Goal: Task Accomplishment & Management: Complete application form

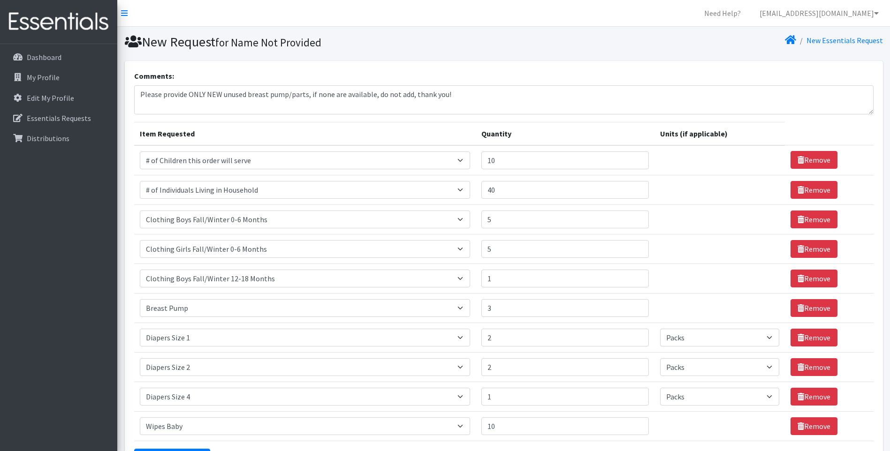
select select "13431"
select select "6076"
select select "5704"
select select "5733"
select select "5706"
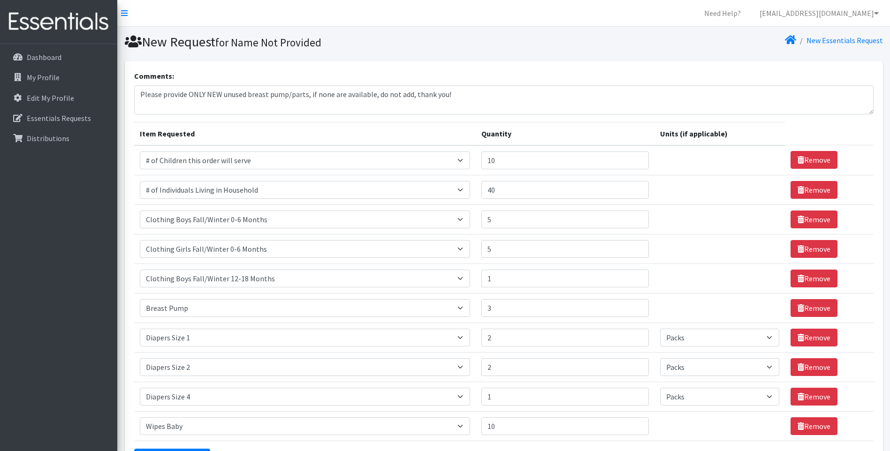
select select "7900"
select select "1964"
select select "Pack"
select select "1965"
select select "Pack"
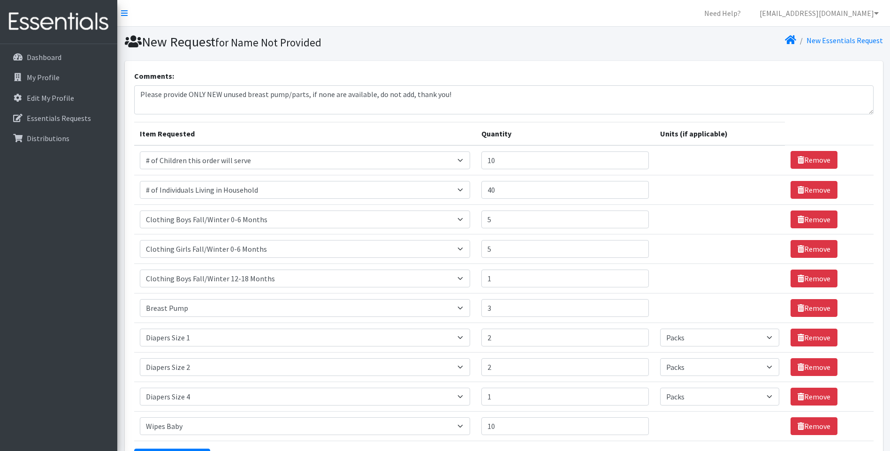
select select "1967"
select select "Pack"
select select "1929"
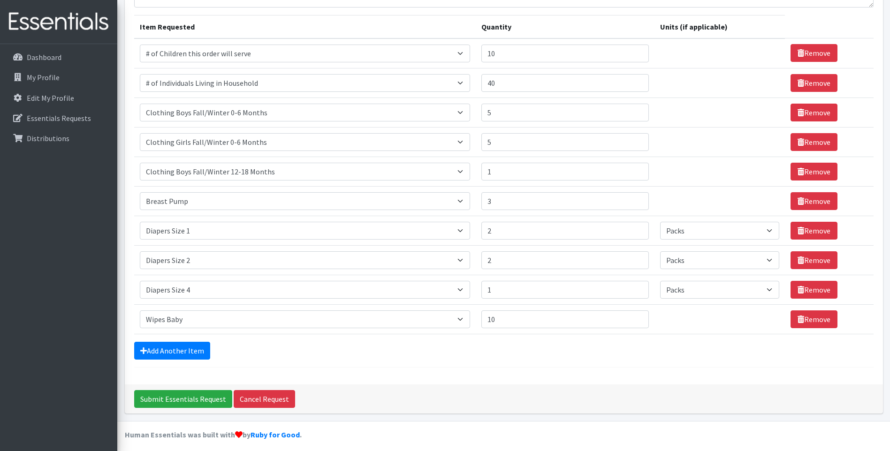
scroll to position [112, 0]
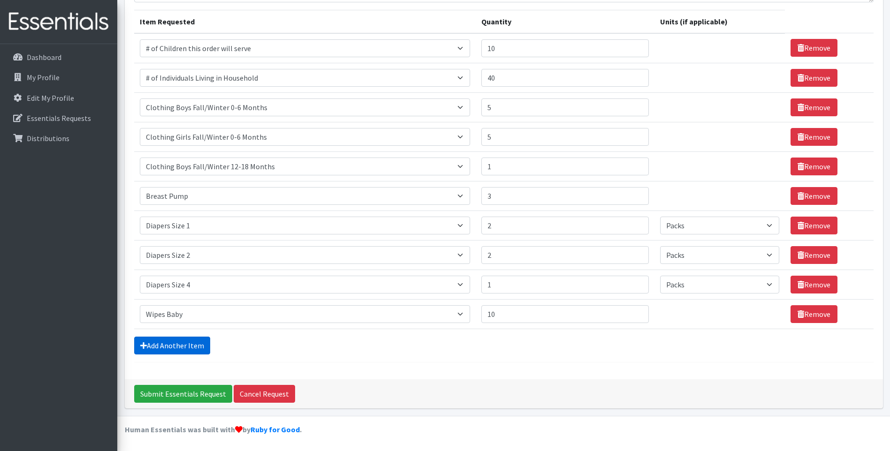
click at [185, 340] on link "Add Another Item" at bounding box center [172, 346] width 76 height 18
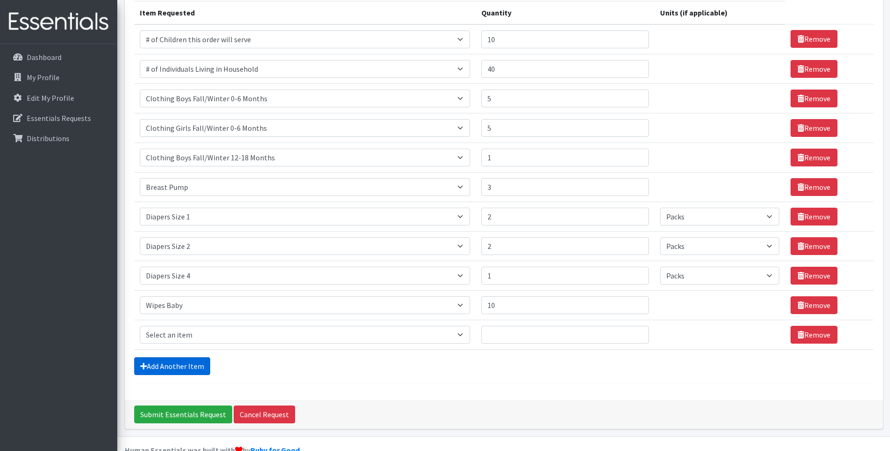
scroll to position [142, 0]
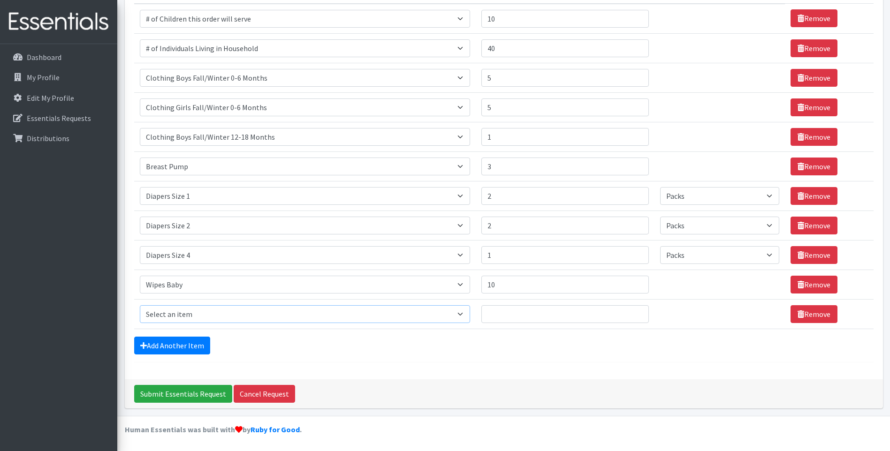
click at [218, 310] on select "Select an item # of Children this order will serve # of Individuals Living in H…" at bounding box center [305, 314] width 331 height 18
select select "5659"
click at [140, 305] on select "Select an item # of Children this order will serve # of Individuals Living in H…" at bounding box center [305, 314] width 331 height 18
click at [539, 312] on input "Quantity" at bounding box center [564, 314] width 167 height 18
type input "8"
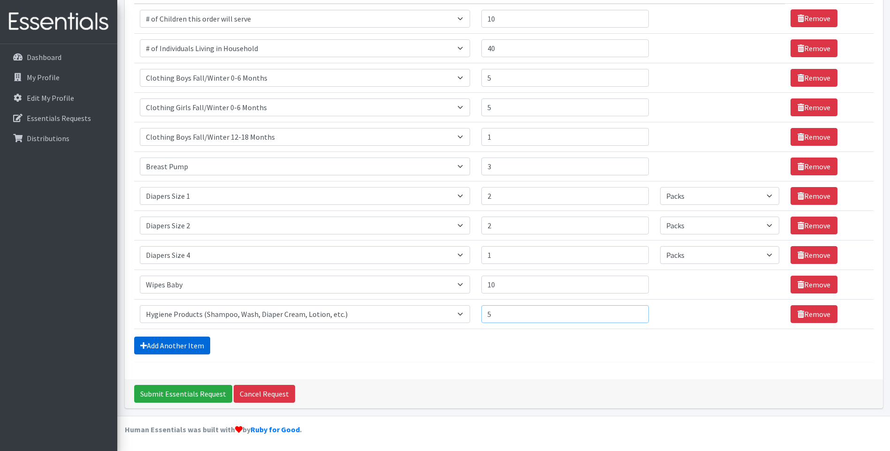
type input "5"
click at [188, 337] on link "Add Another Item" at bounding box center [172, 346] width 76 height 18
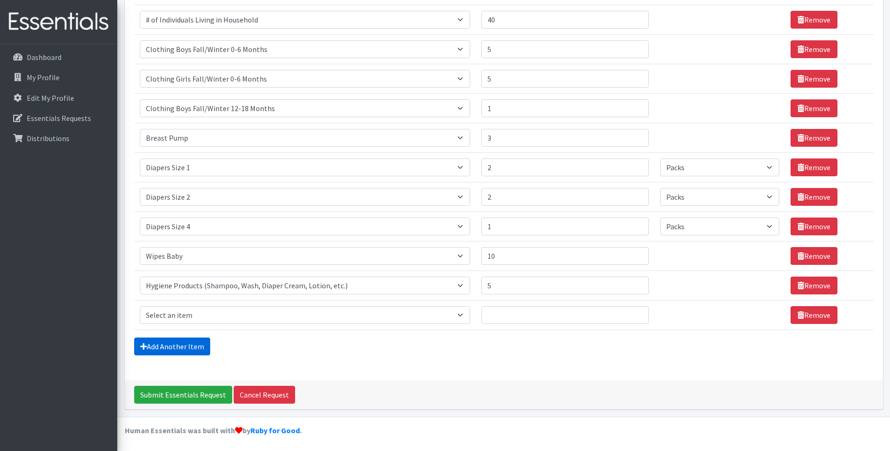
scroll to position [171, 0]
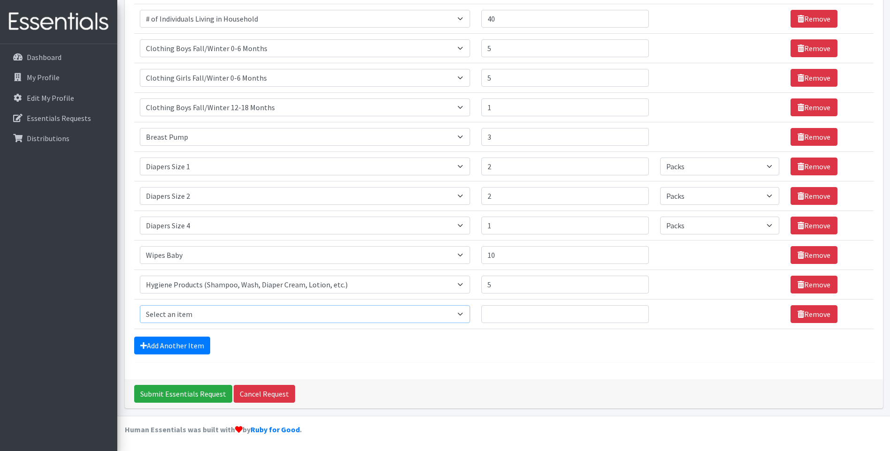
click at [193, 313] on select "Select an item # of Children this order will serve # of Individuals Living in H…" at bounding box center [305, 314] width 331 height 18
click at [140, 305] on select "Select an item # of Children this order will serve # of Individuals Living in H…" at bounding box center [305, 314] width 331 height 18
click at [250, 316] on select "Select an item # of Children this order will serve # of Individuals Living in H…" at bounding box center [305, 314] width 331 height 18
select select "1974"
click at [140, 305] on select "Select an item # of Children this order will serve # of Individuals Living in H…" at bounding box center [305, 314] width 331 height 18
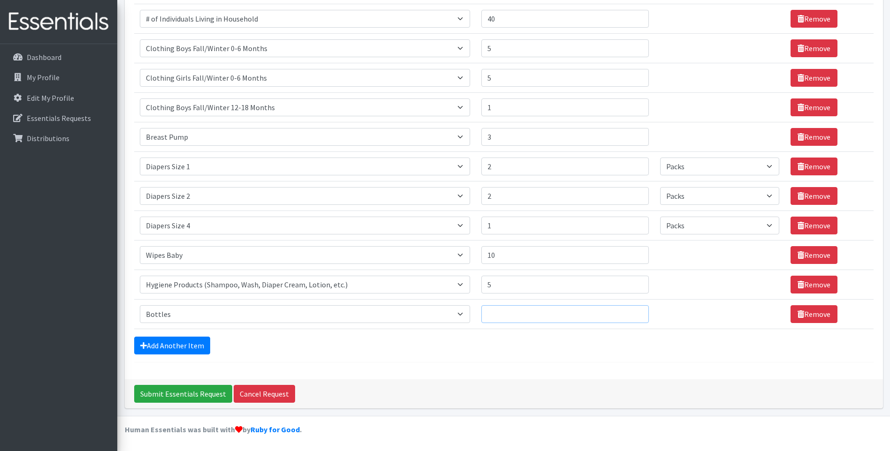
click at [561, 314] on input "Quantity" at bounding box center [564, 314] width 167 height 18
type input "5"
drag, startPoint x: 158, startPoint y: 393, endPoint x: 156, endPoint y: 398, distance: 5.5
click at [158, 393] on input "Submit Essentials Request" at bounding box center [183, 394] width 98 height 18
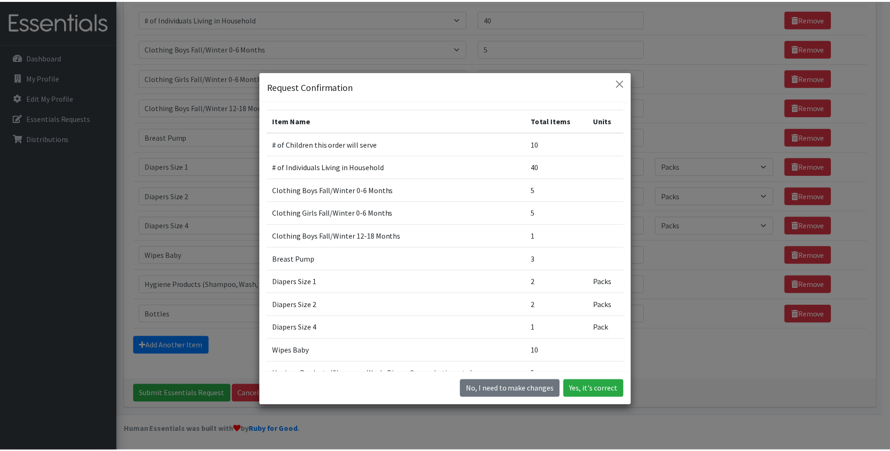
scroll to position [84, 0]
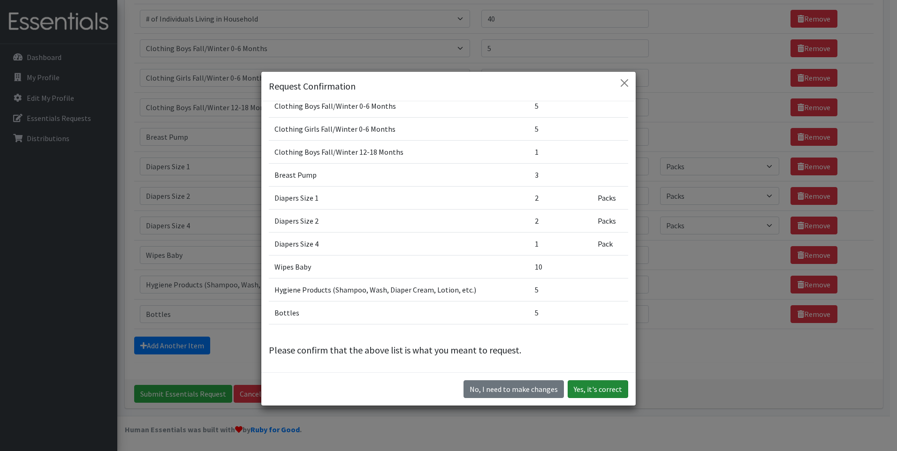
click at [591, 389] on button "Yes, it's correct" at bounding box center [597, 389] width 60 height 18
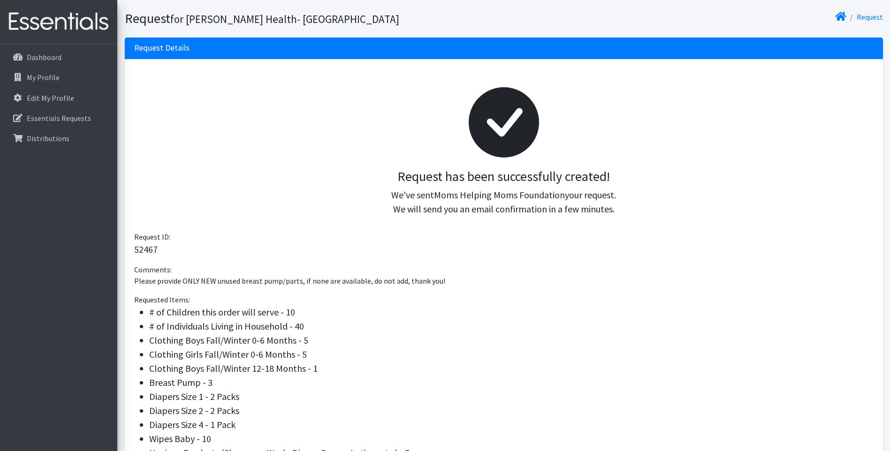
scroll to position [195, 0]
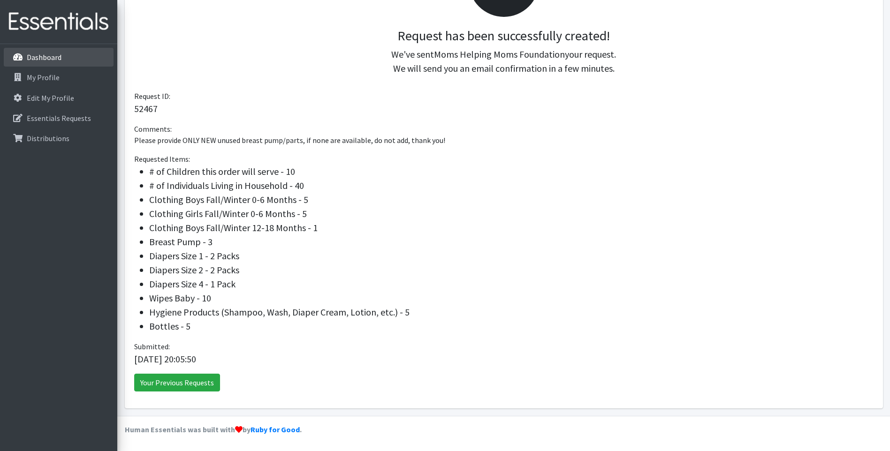
click at [28, 57] on p "Dashboard" at bounding box center [44, 57] width 35 height 9
